Goal: Task Accomplishment & Management: Use online tool/utility

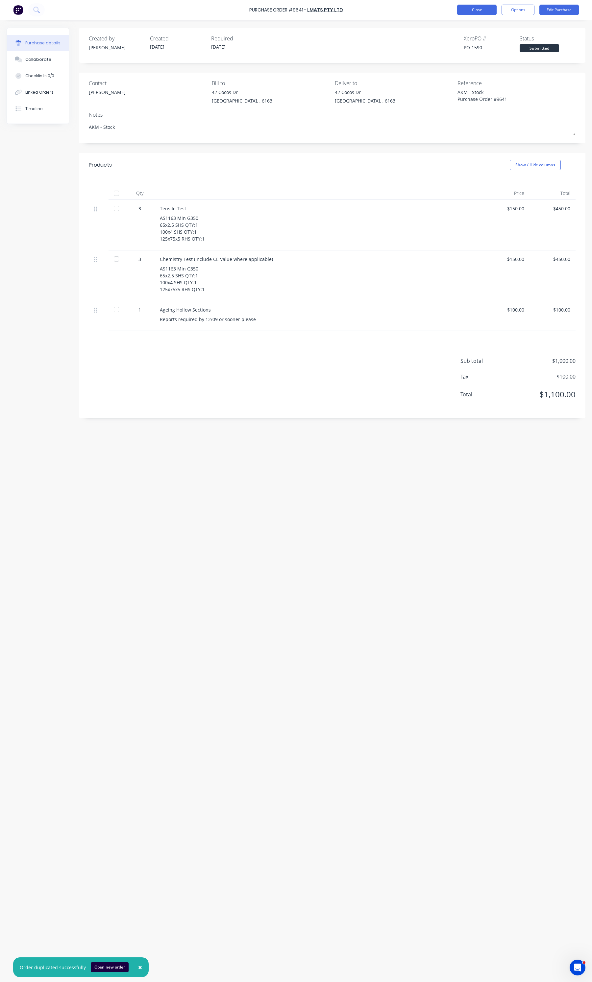
drag, startPoint x: 0, startPoint y: 0, endPoint x: 492, endPoint y: 12, distance: 492.3
click at [492, 12] on button "Close" at bounding box center [476, 10] width 39 height 11
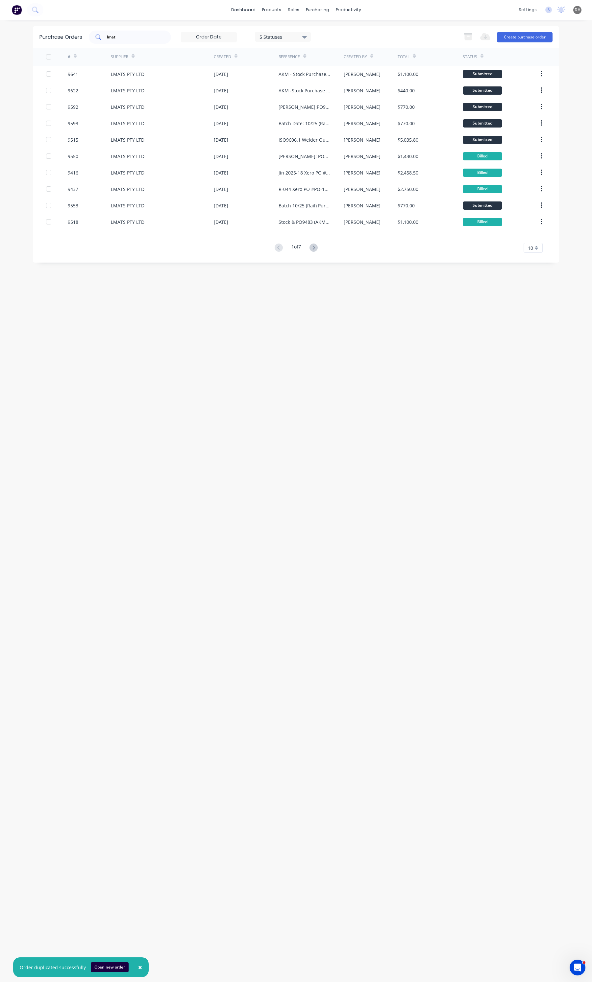
click at [110, 39] on input "lmat" at bounding box center [133, 37] width 55 height 7
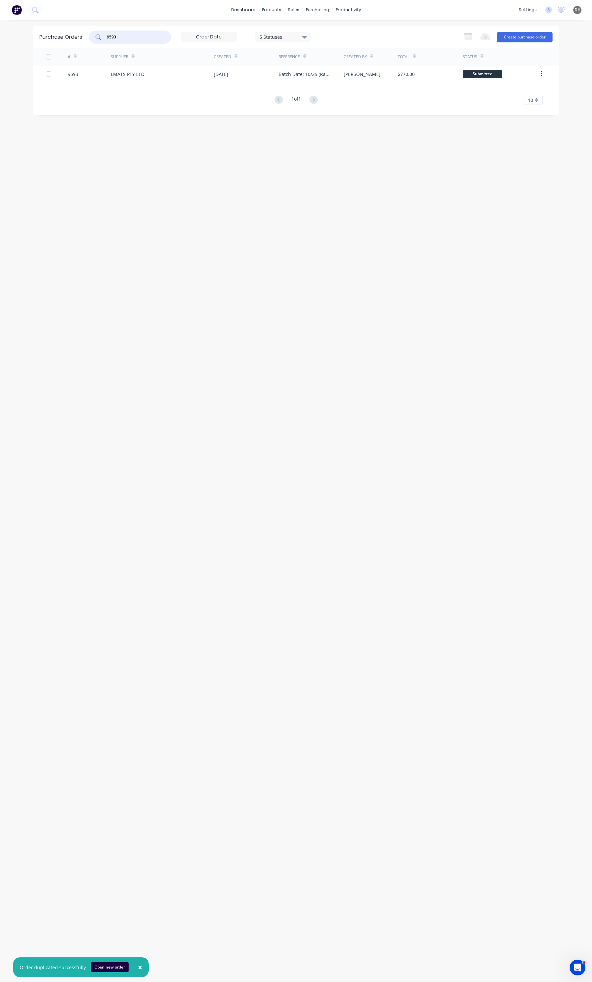
click at [115, 35] on input "9593" at bounding box center [133, 37] width 55 height 7
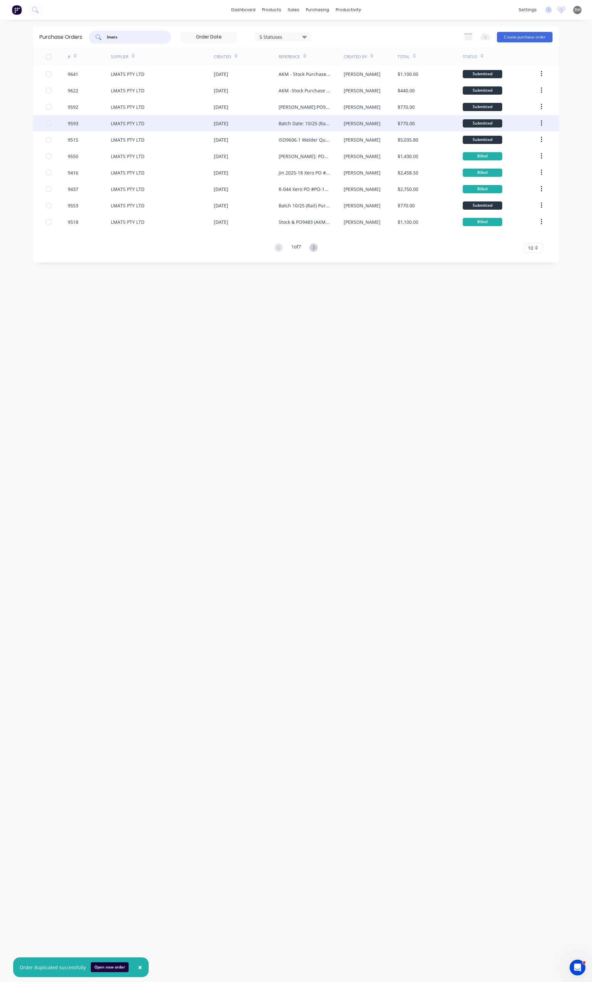
type input "lmats"
click at [142, 124] on div "LMATS PTY LTD" at bounding box center [128, 123] width 34 height 7
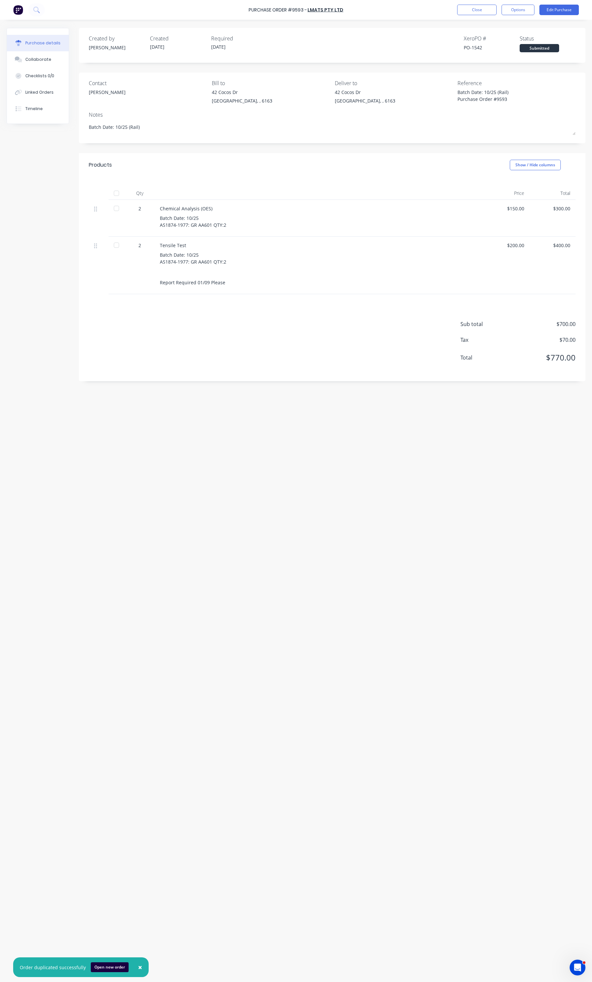
click at [118, 193] on div at bounding box center [116, 193] width 13 height 13
click at [513, 11] on button "Options" at bounding box center [517, 10] width 33 height 11
click at [490, 41] on div "Convert to Bill" at bounding box center [503, 40] width 51 height 10
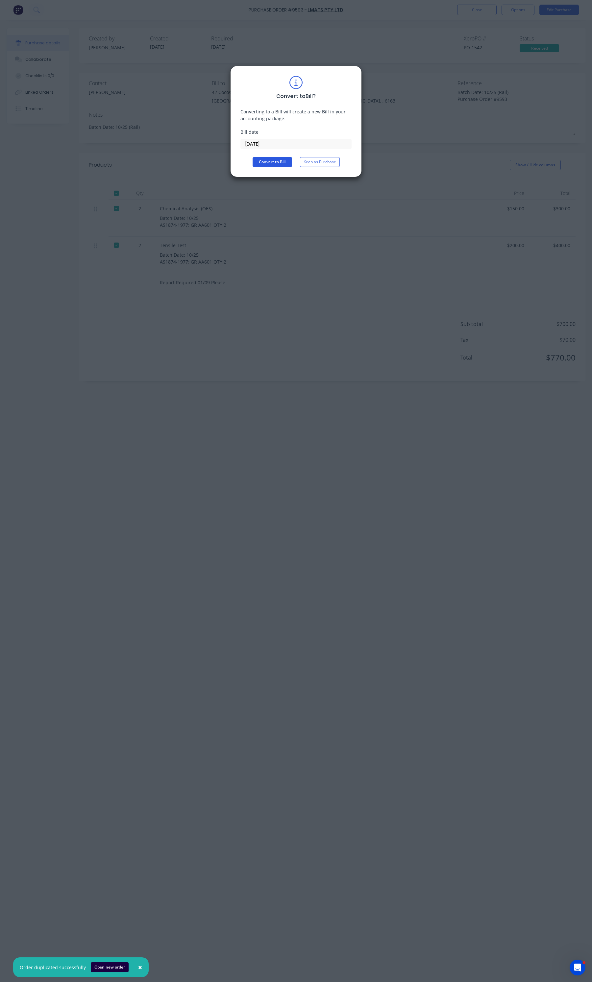
click at [284, 162] on button "Convert to Bill" at bounding box center [271, 162] width 39 height 10
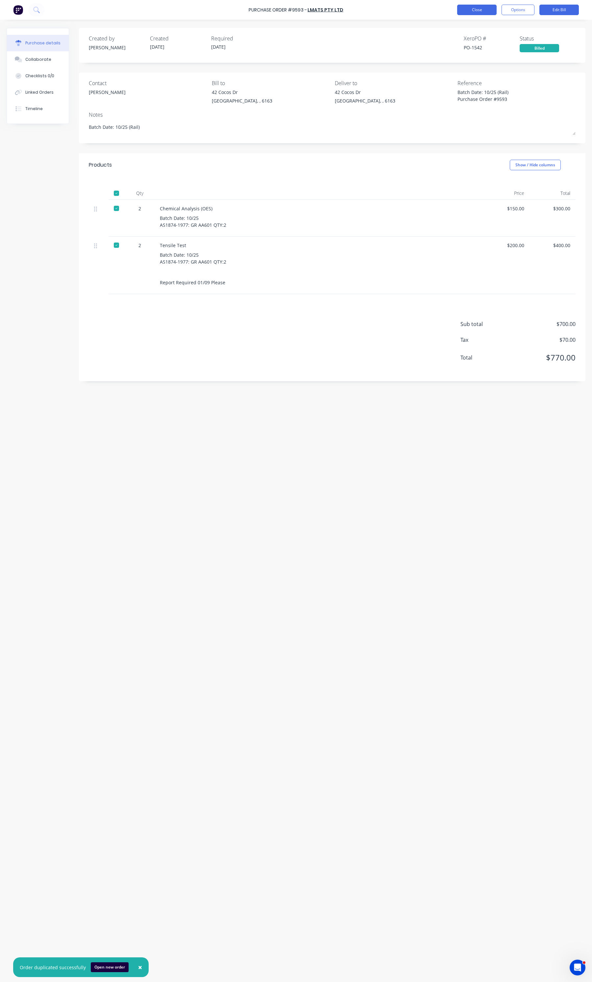
click at [458, 8] on button "Close" at bounding box center [476, 10] width 39 height 11
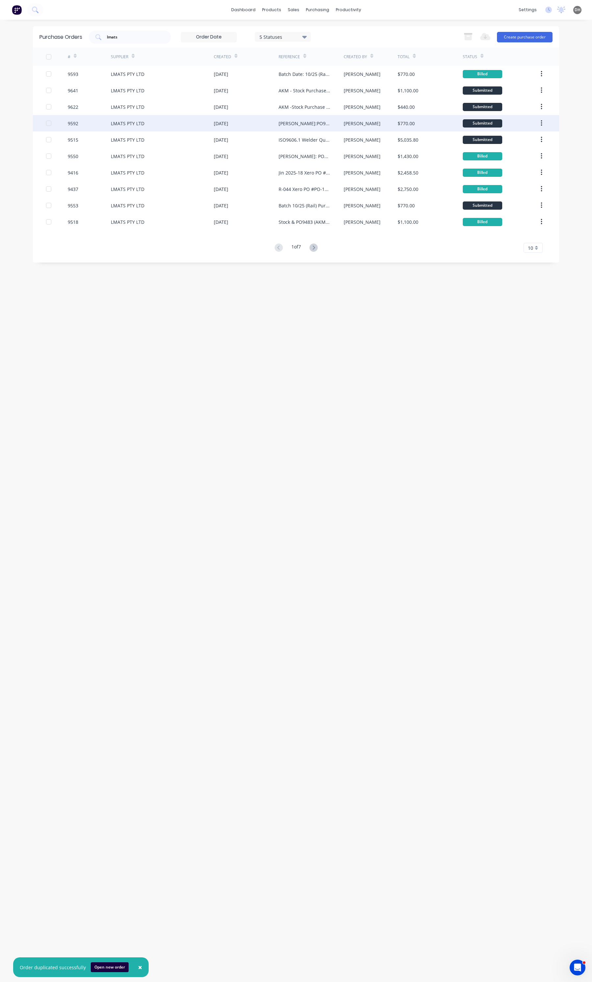
click at [118, 122] on div "LMATS PTY LTD" at bounding box center [128, 123] width 34 height 7
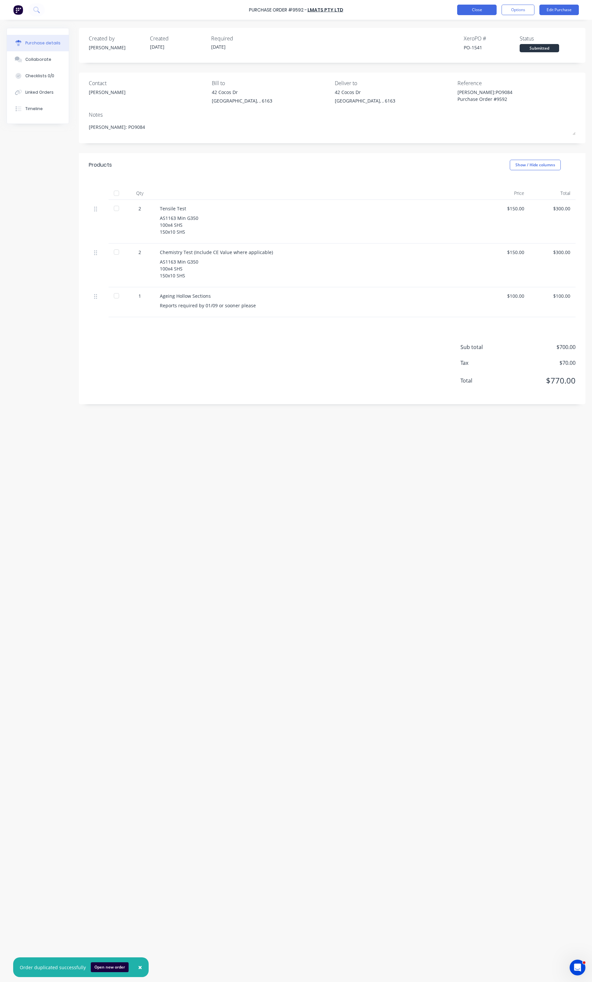
click at [496, 12] on button "Close" at bounding box center [476, 10] width 39 height 11
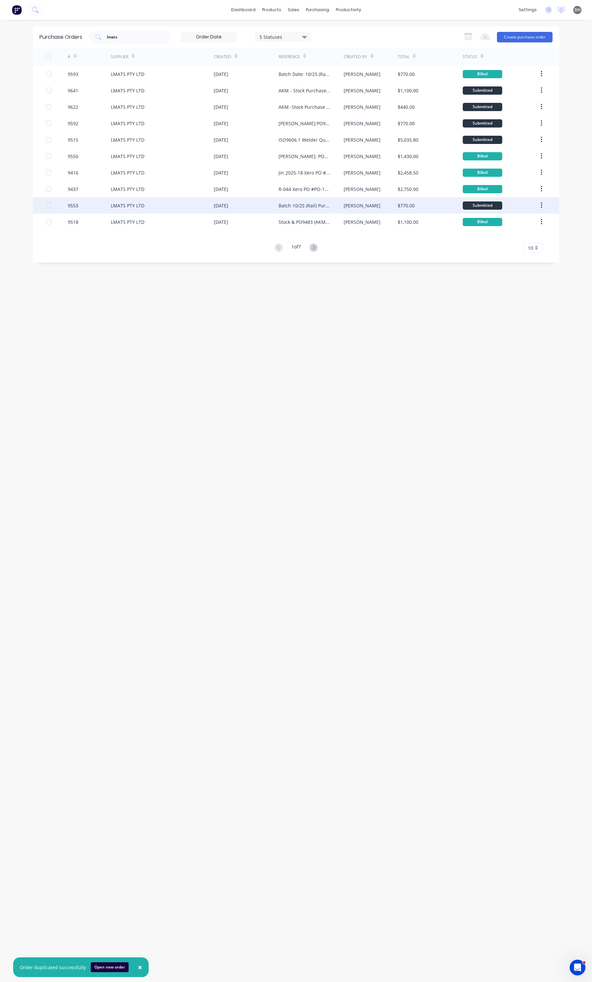
click at [298, 211] on div "Batch 10/25 (Rail) Purchase Order #9553" at bounding box center [310, 205] width 65 height 16
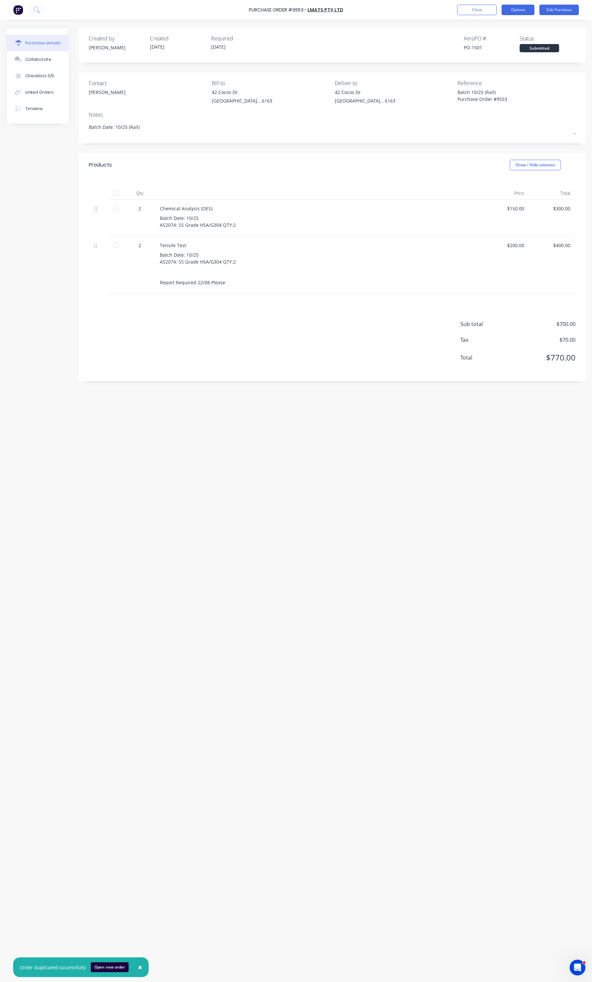
click at [525, 10] on button "Options" at bounding box center [517, 10] width 33 height 11
click at [385, 180] on div "Qty Price Total 2 Chemical Analysis (OES) Batch Date: 10/25 AS2074: SS Grade H5…" at bounding box center [332, 235] width 506 height 117
click at [114, 193] on div at bounding box center [116, 193] width 13 height 13
click at [528, 12] on button "Options" at bounding box center [517, 10] width 33 height 11
click at [496, 42] on div "Convert to Bill" at bounding box center [503, 40] width 51 height 10
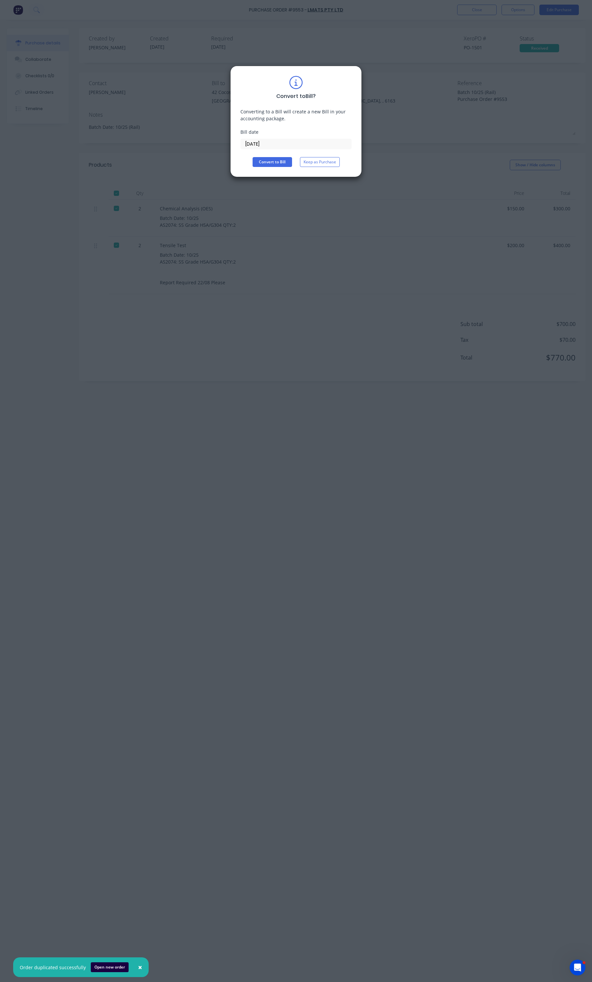
click at [310, 147] on input "09/09/25" at bounding box center [296, 144] width 110 height 10
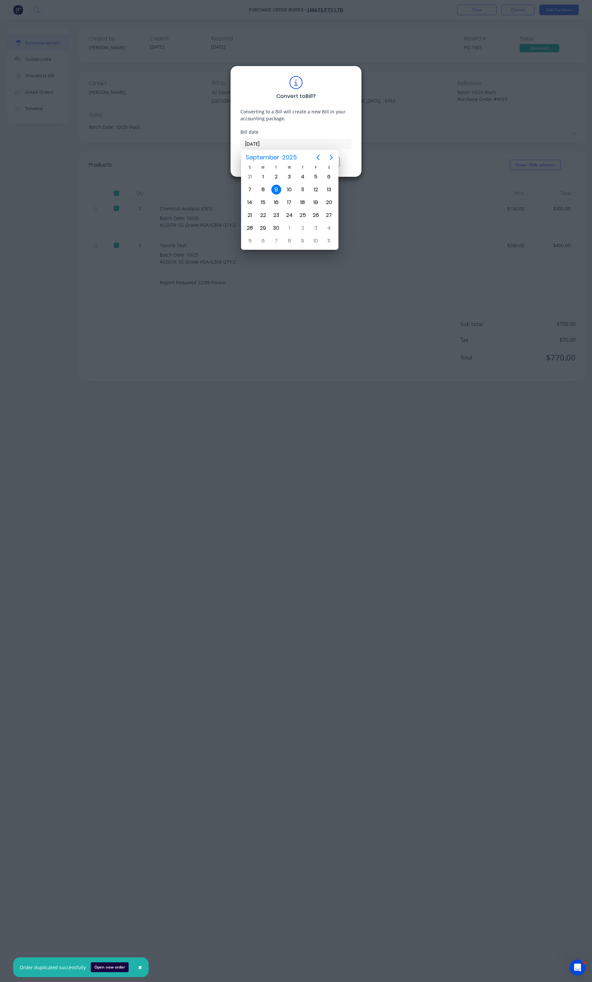
click at [349, 135] on div "Bill date" at bounding box center [295, 132] width 111 height 7
click at [337, 129] on div "Bill date" at bounding box center [295, 132] width 111 height 7
click at [324, 124] on div "Convert to Bill ? Converting to a Bill will create a new Bill in your accountin…" at bounding box center [295, 121] width 111 height 91
click at [327, 145] on input "09/09/25" at bounding box center [296, 144] width 110 height 10
click at [345, 161] on div "Convert to Bill Keep as Purchase" at bounding box center [295, 162] width 111 height 10
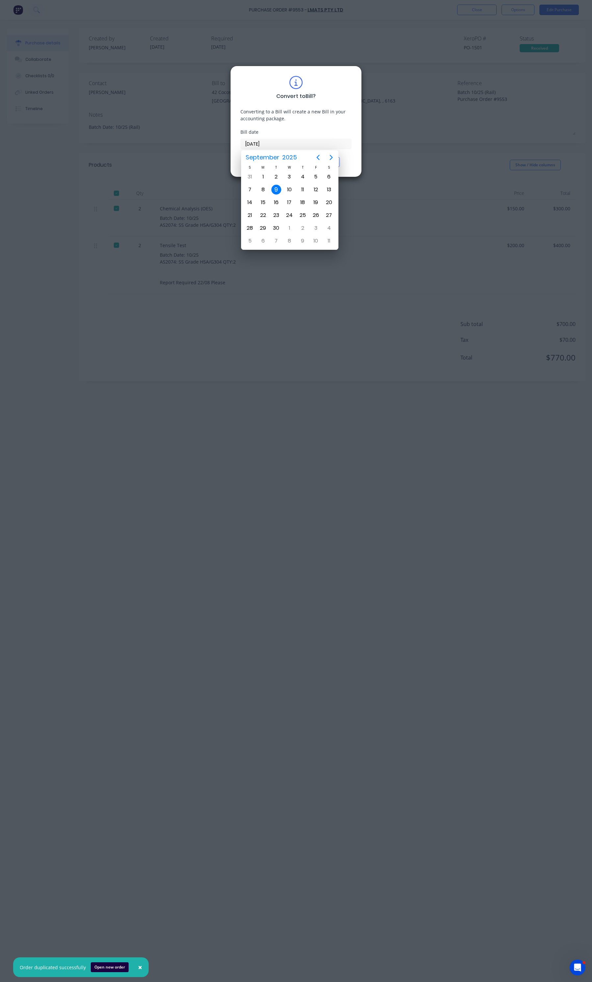
click at [276, 191] on div "9" at bounding box center [276, 190] width 10 height 10
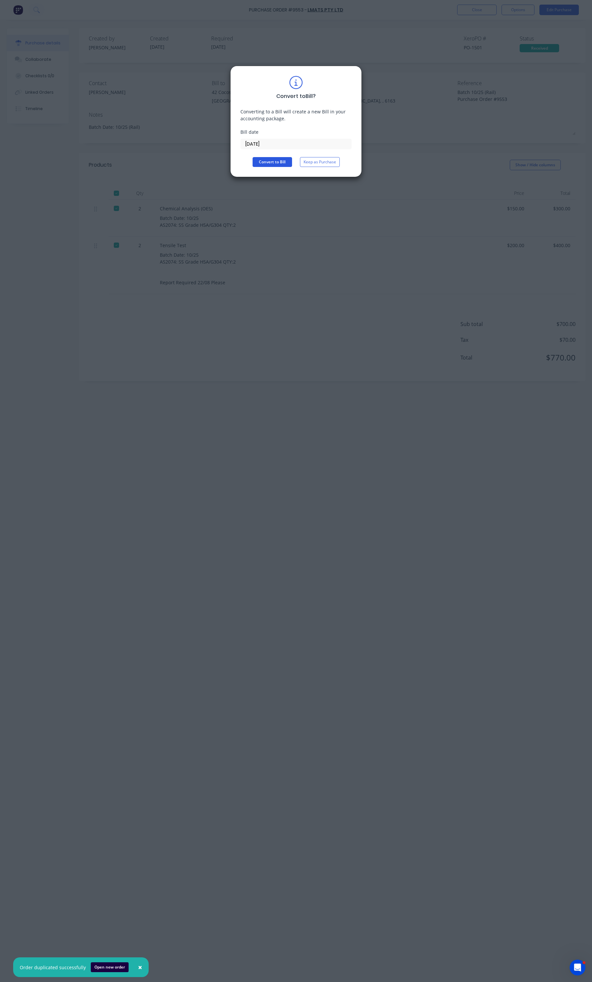
click at [276, 163] on button "Convert to Bill" at bounding box center [271, 162] width 39 height 10
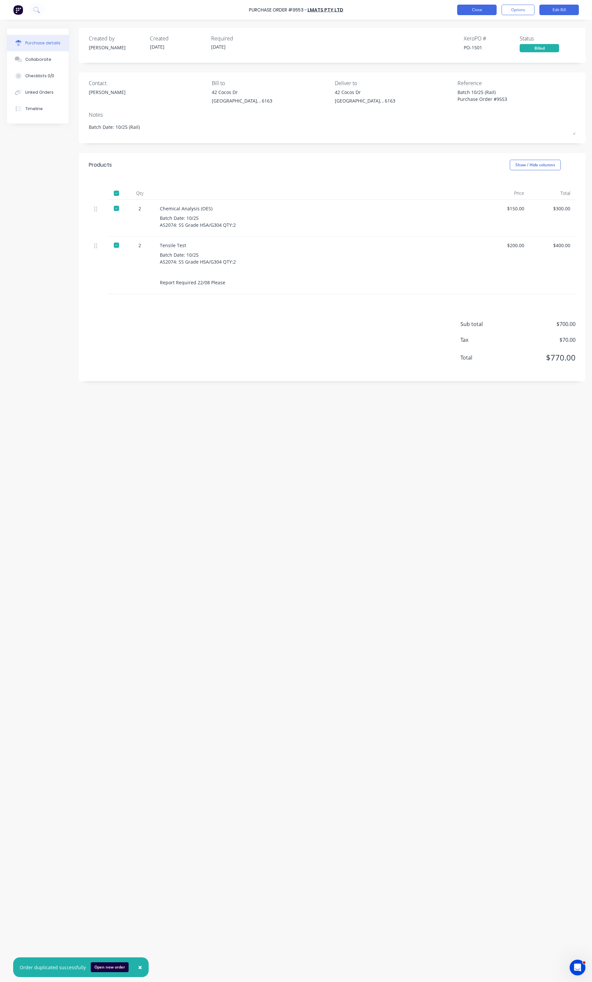
click at [489, 7] on button "Close" at bounding box center [476, 10] width 39 height 11
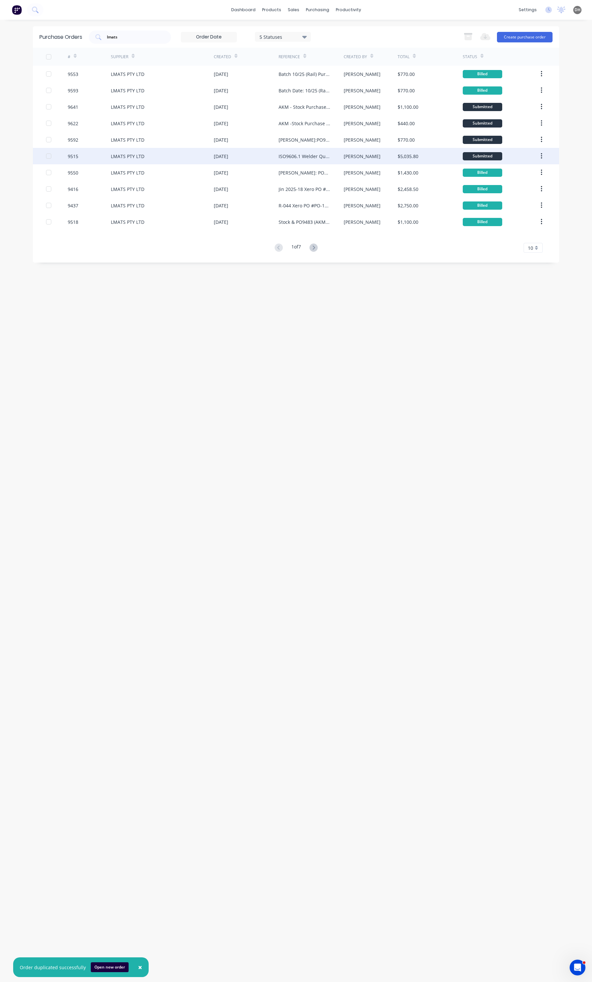
click at [106, 160] on div "9515" at bounding box center [89, 156] width 43 height 16
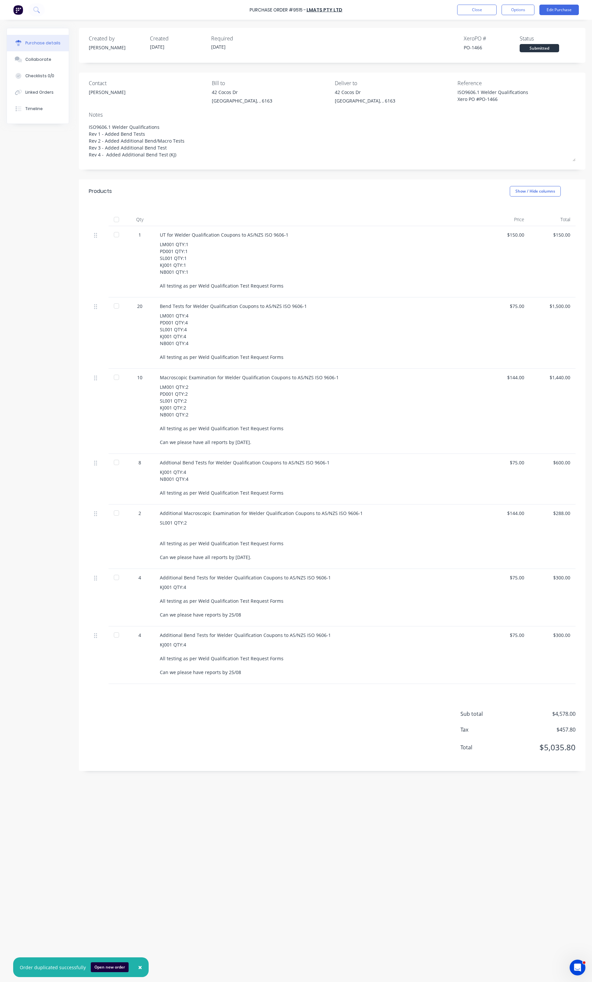
drag, startPoint x: 119, startPoint y: 217, endPoint x: 127, endPoint y: 217, distance: 7.9
click at [119, 218] on div at bounding box center [116, 219] width 13 height 13
click at [525, 12] on button "Options" at bounding box center [517, 10] width 33 height 11
click at [497, 41] on div "Convert to Bill" at bounding box center [503, 40] width 51 height 10
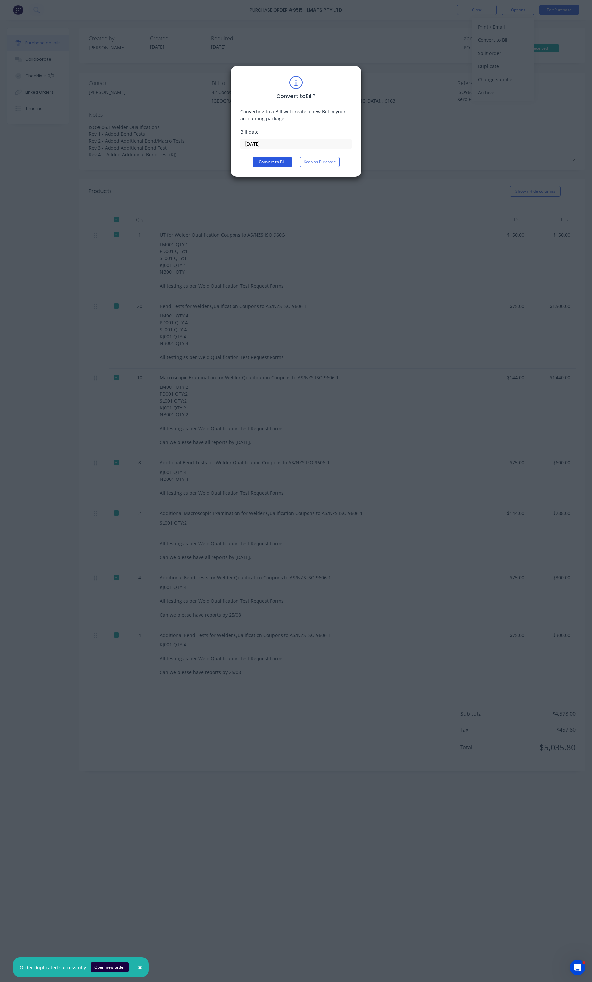
click at [271, 162] on button "Convert to Bill" at bounding box center [271, 162] width 39 height 10
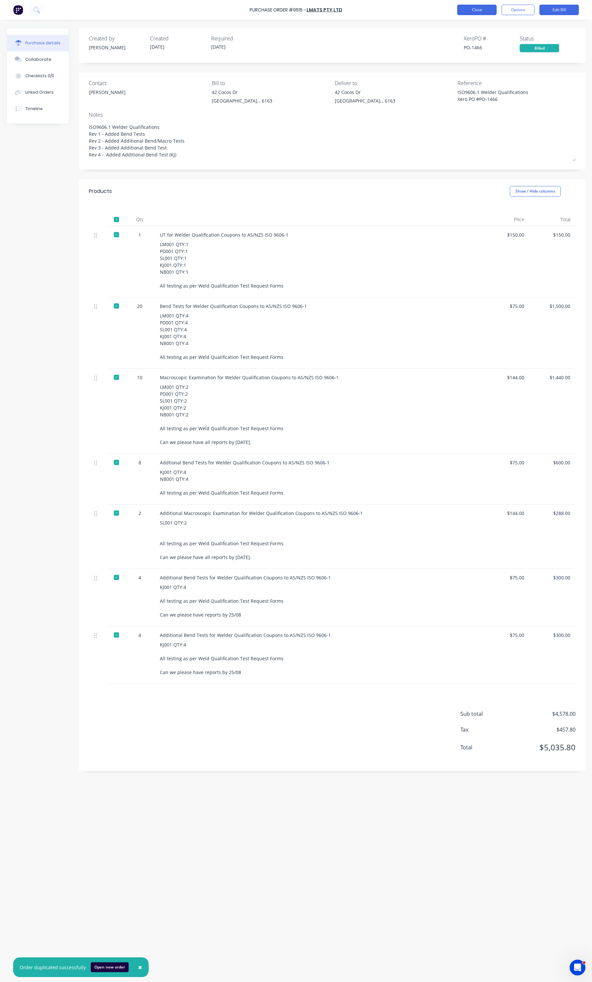
click at [474, 9] on button "Close" at bounding box center [476, 10] width 39 height 11
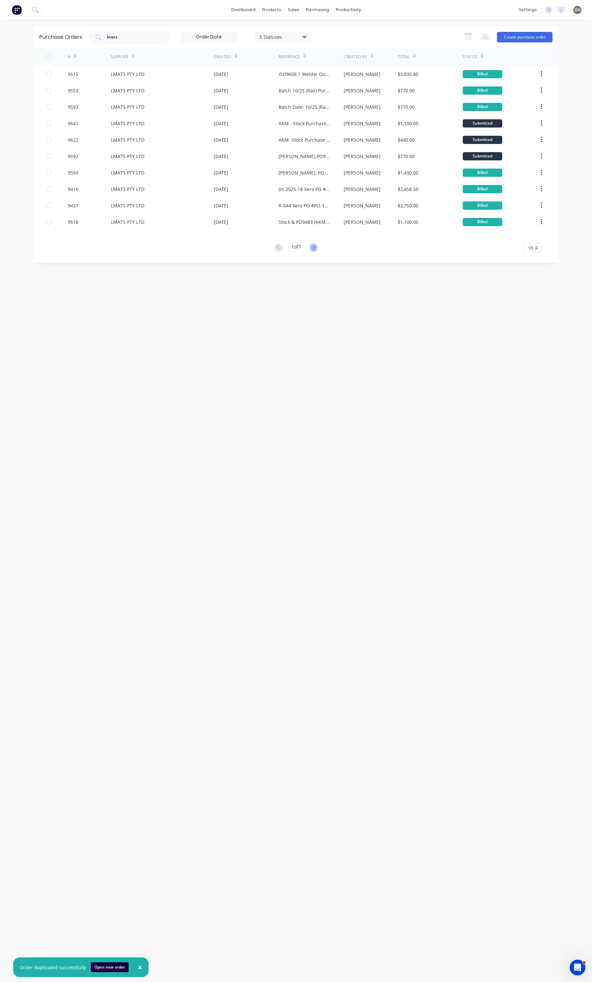
click at [312, 244] on icon at bounding box center [313, 248] width 8 height 8
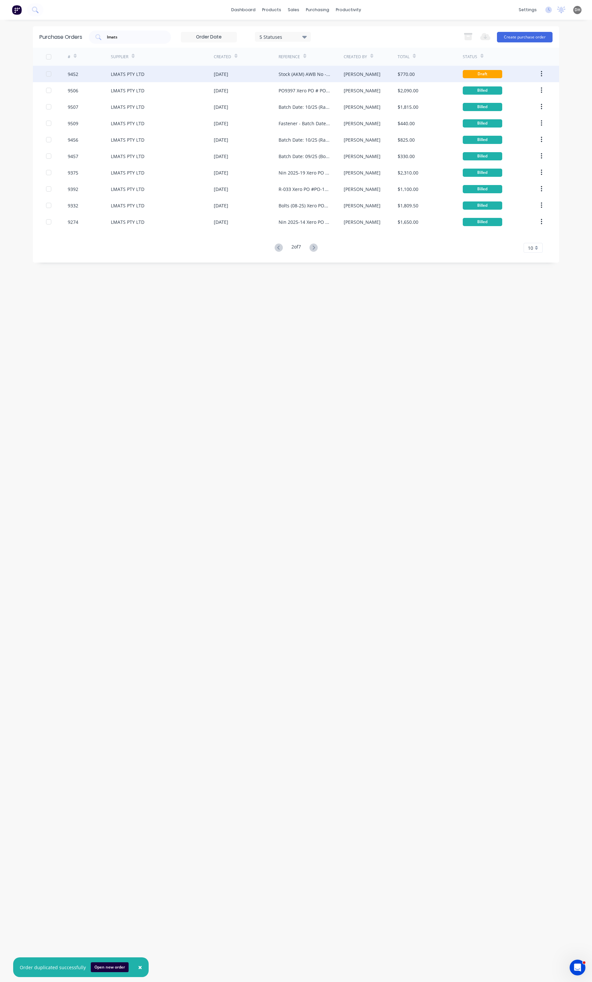
click at [287, 77] on div "Stock (AKM) AWB No - 6567644075 Xero PO # PO-1404" at bounding box center [304, 74] width 52 height 7
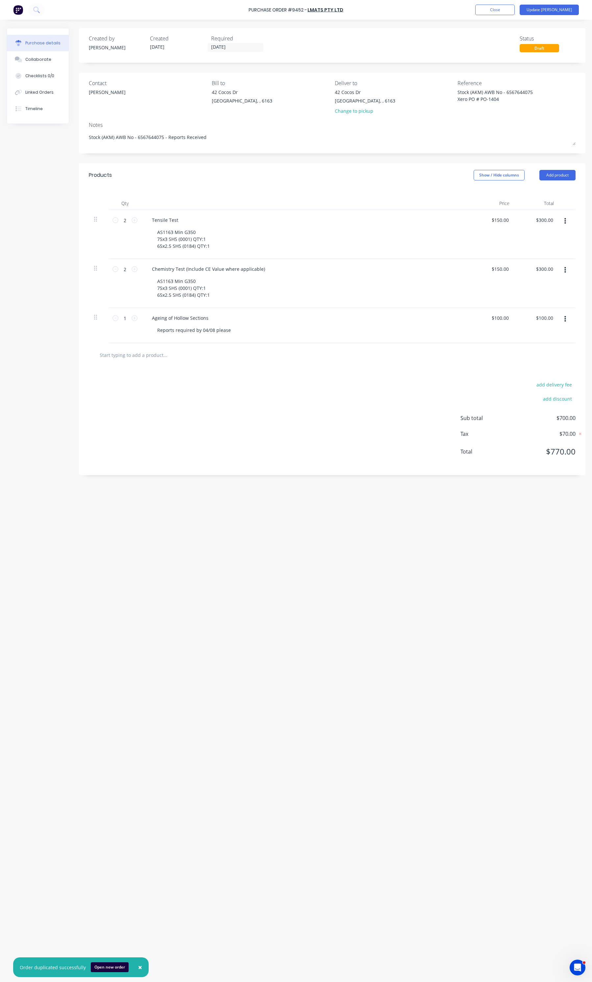
click at [538, 45] on div "Draft" at bounding box center [538, 48] width 39 height 8
type textarea "x"
click at [515, 12] on button "Close" at bounding box center [494, 10] width 39 height 11
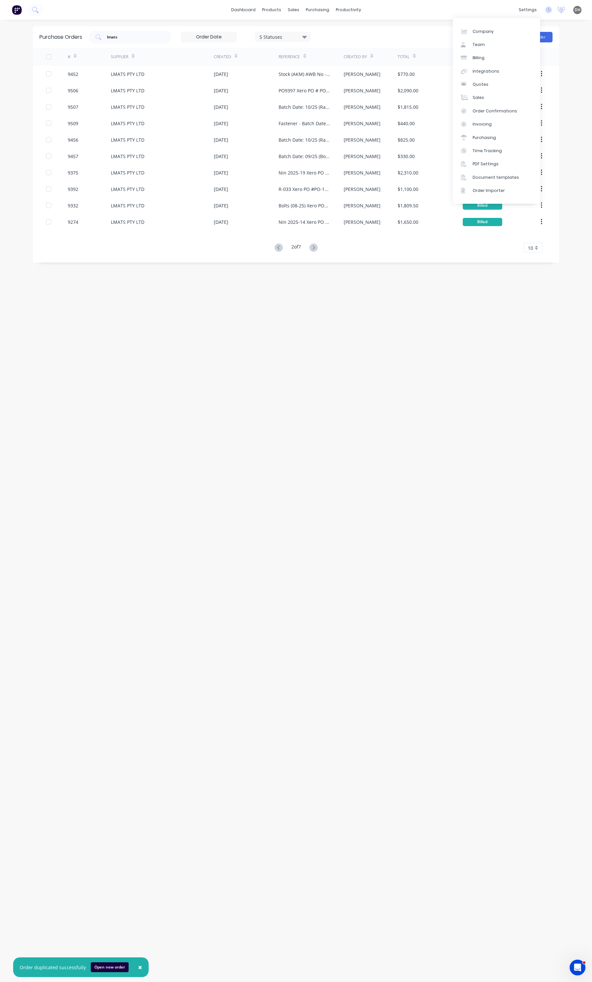
click at [354, 309] on div "Purchase Orders lmats 5 Statuses 5 Statuses Export to Excel (XLSX) Create purch…" at bounding box center [296, 500] width 526 height 949
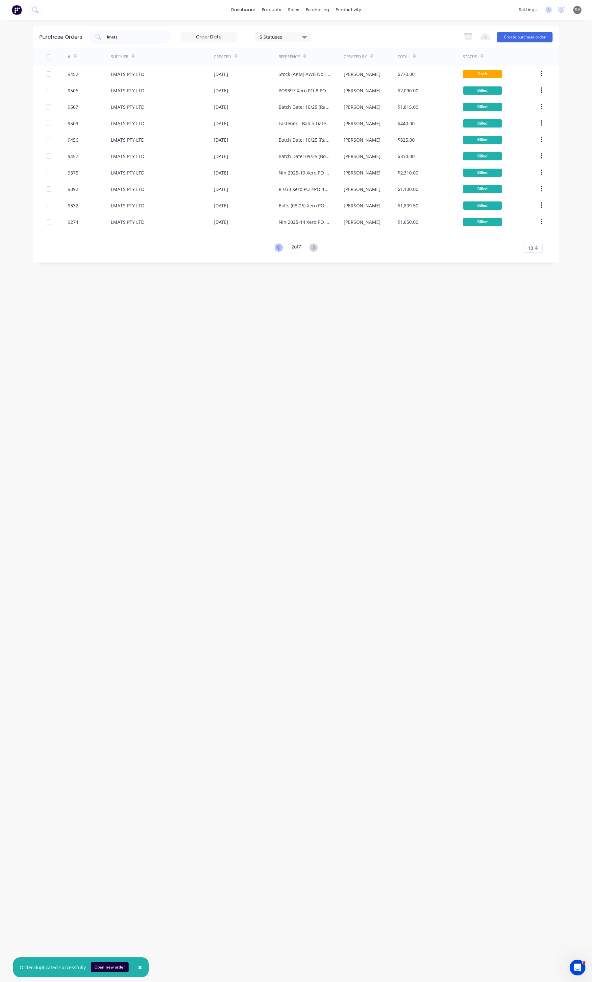
click at [280, 248] on icon at bounding box center [279, 248] width 8 height 8
